Goal: Find specific page/section: Find specific page/section

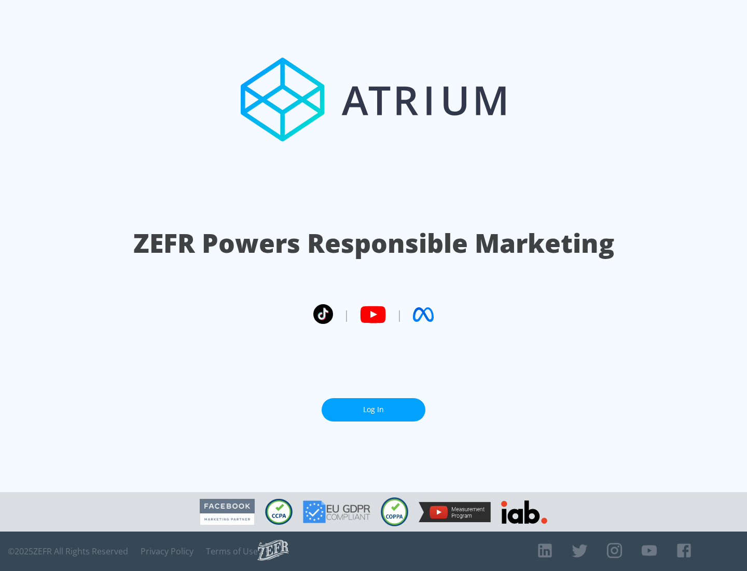
click at [374, 409] on link "Log In" at bounding box center [374, 409] width 104 height 23
